Goal: Navigation & Orientation: Find specific page/section

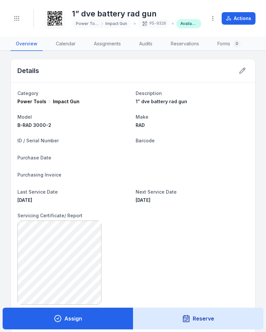
click at [18, 18] on circle "Toggle navigation" at bounding box center [18, 18] width 1 height 1
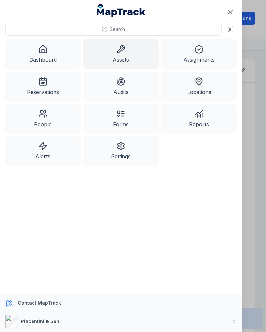
click at [120, 54] on link "Assets" at bounding box center [122, 54] width 76 height 30
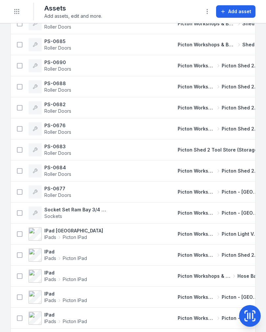
scroll to position [203, 0]
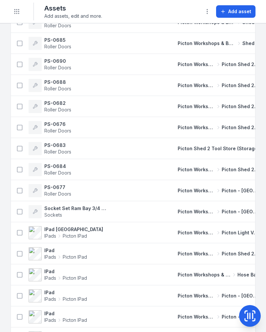
click at [21, 12] on button "Toggle Navigation" at bounding box center [17, 11] width 12 height 12
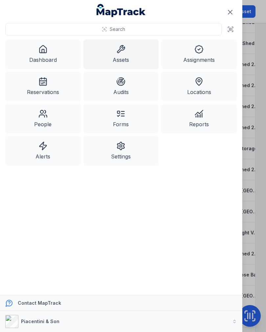
click at [53, 148] on link "Alerts" at bounding box center [43, 151] width 76 height 30
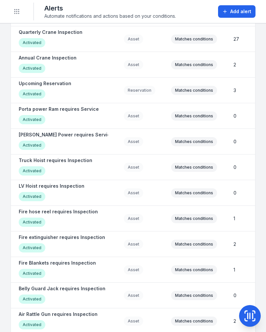
scroll to position [580, 0]
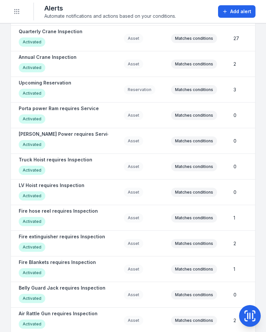
click at [204, 205] on td "Matches conditions" at bounding box center [194, 193] width 62 height 26
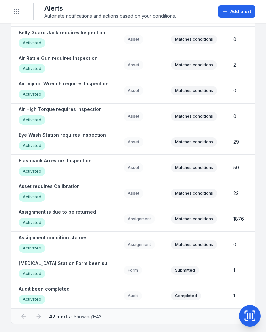
scroll to position [836, 0]
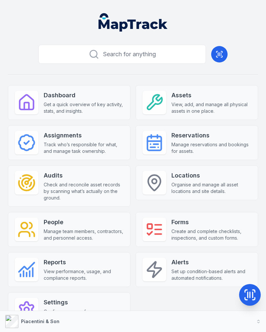
click at [202, 105] on span "View, add, and manage all physical assets in one place." at bounding box center [212, 107] width 80 height 13
